Goal: Information Seeking & Learning: Find specific fact

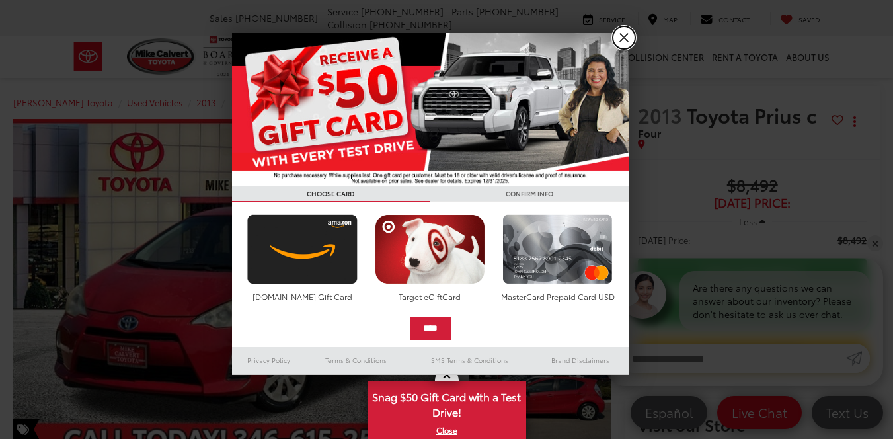
click at [631, 34] on link "X" at bounding box center [624, 37] width 22 height 22
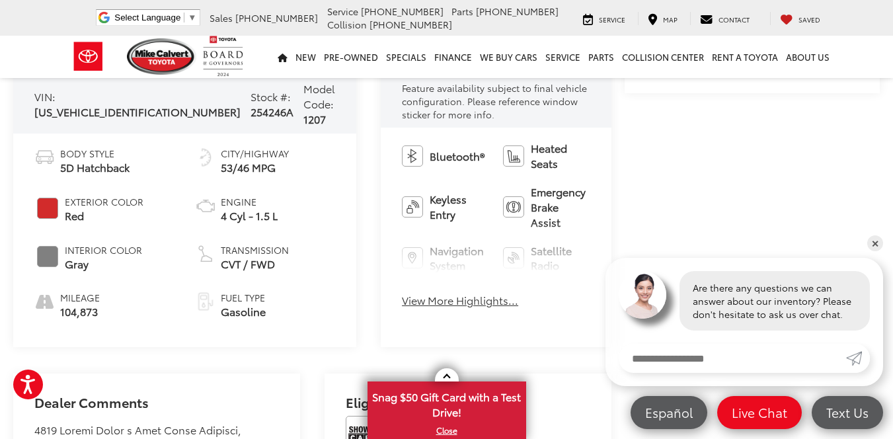
scroll to position [506, 0]
click at [409, 300] on button "View More Highlights..." at bounding box center [460, 299] width 116 height 15
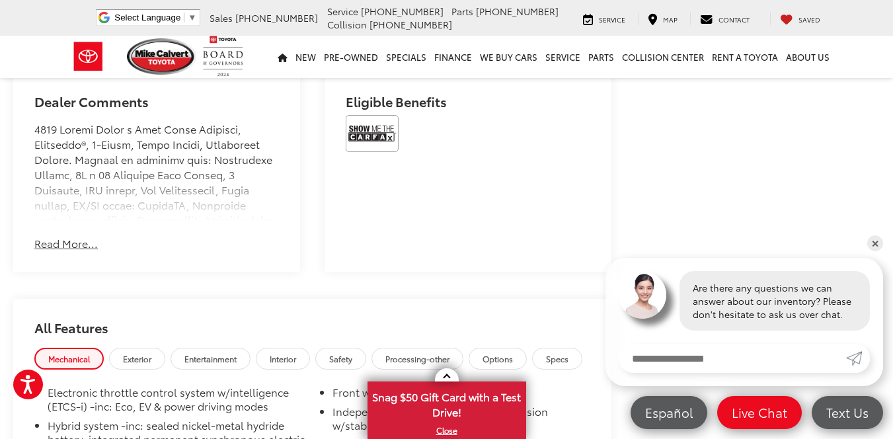
scroll to position [888, 0]
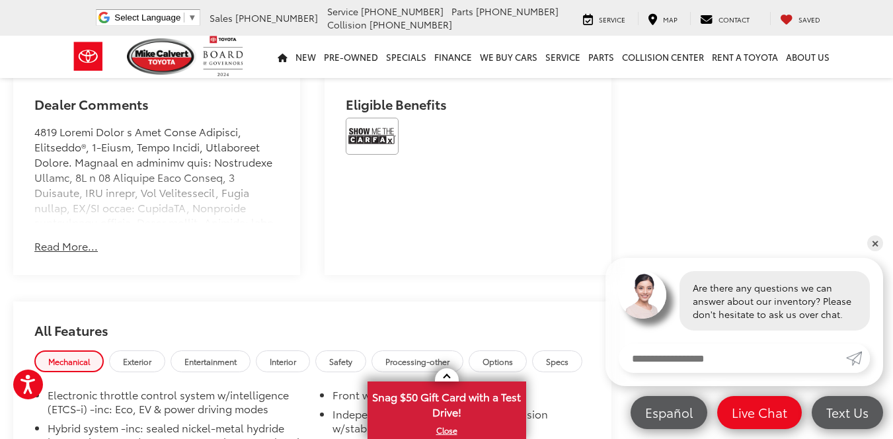
click at [72, 213] on div "Dealer Comments [PERSON_NAME] Toyota has been here in [GEOGRAPHIC_DATA] for 35 …" at bounding box center [156, 175] width 287 height 200
click at [72, 239] on button "Read More..." at bounding box center [65, 246] width 63 height 15
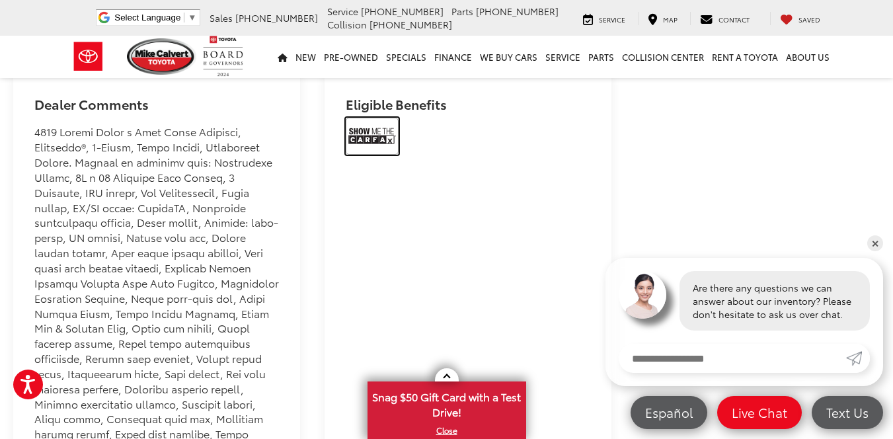
click at [385, 118] on img at bounding box center [372, 136] width 53 height 37
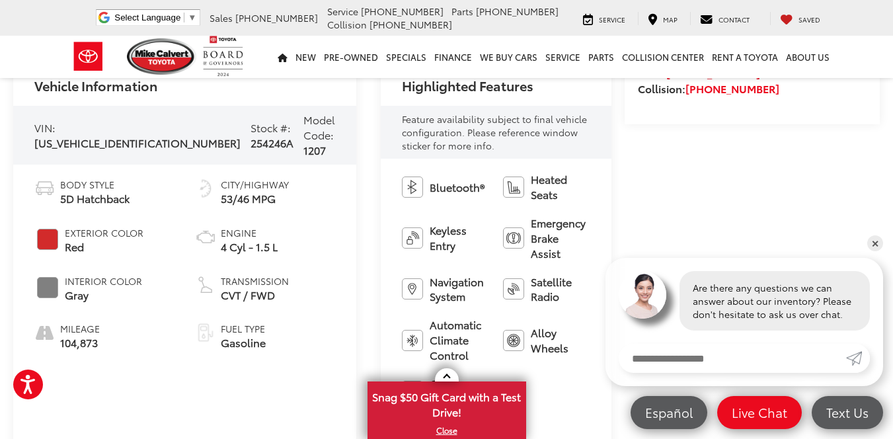
scroll to position [0, 0]
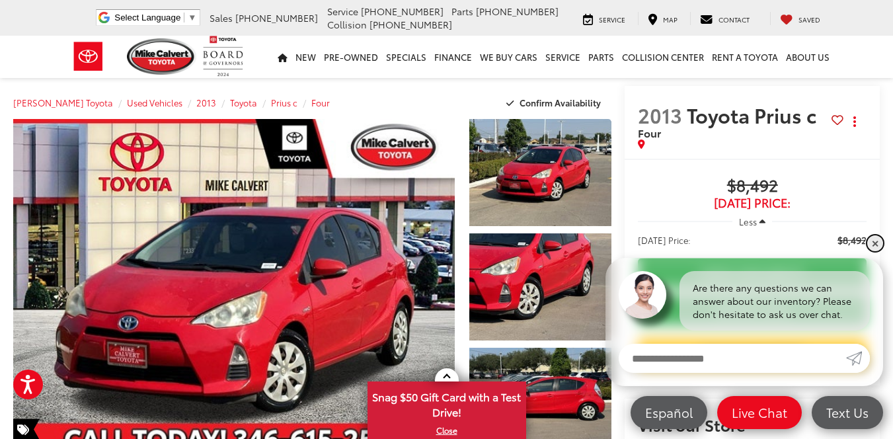
click at [879, 241] on link "✕" at bounding box center [875, 243] width 16 height 16
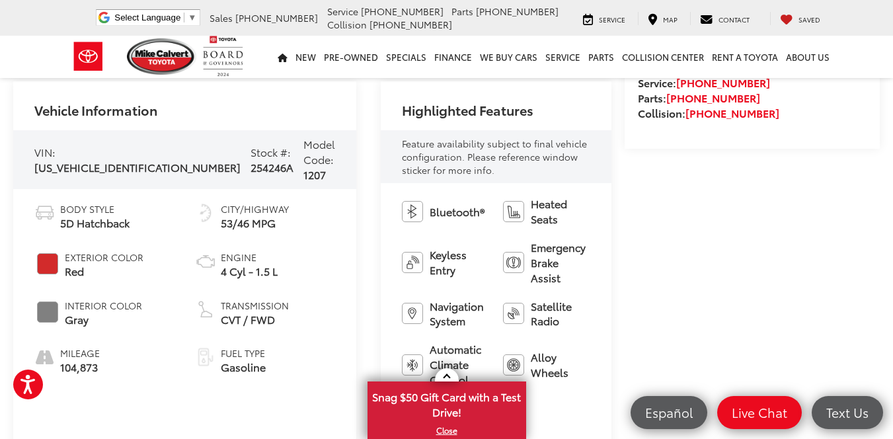
scroll to position [473, 0]
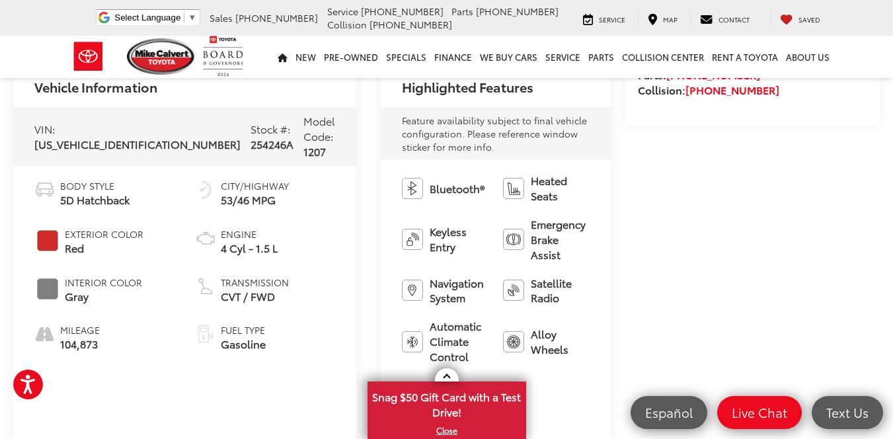
click at [83, 337] on span "104,873" at bounding box center [80, 343] width 40 height 15
copy span "104,873"
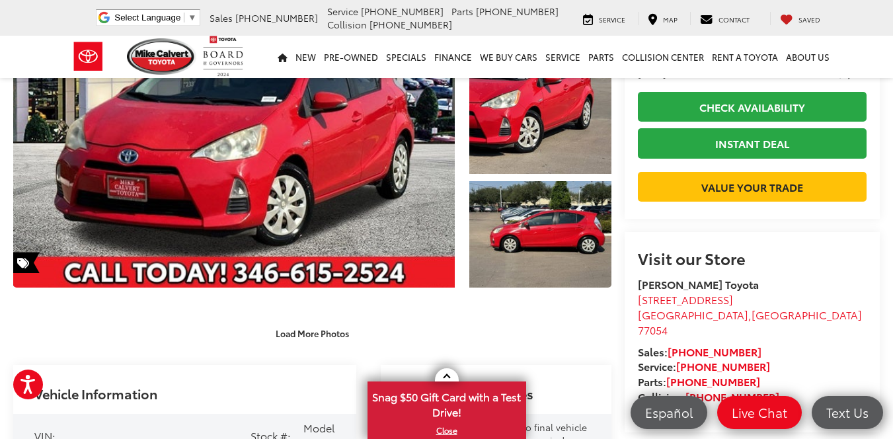
scroll to position [0, 0]
